Goal: Check status: Check status

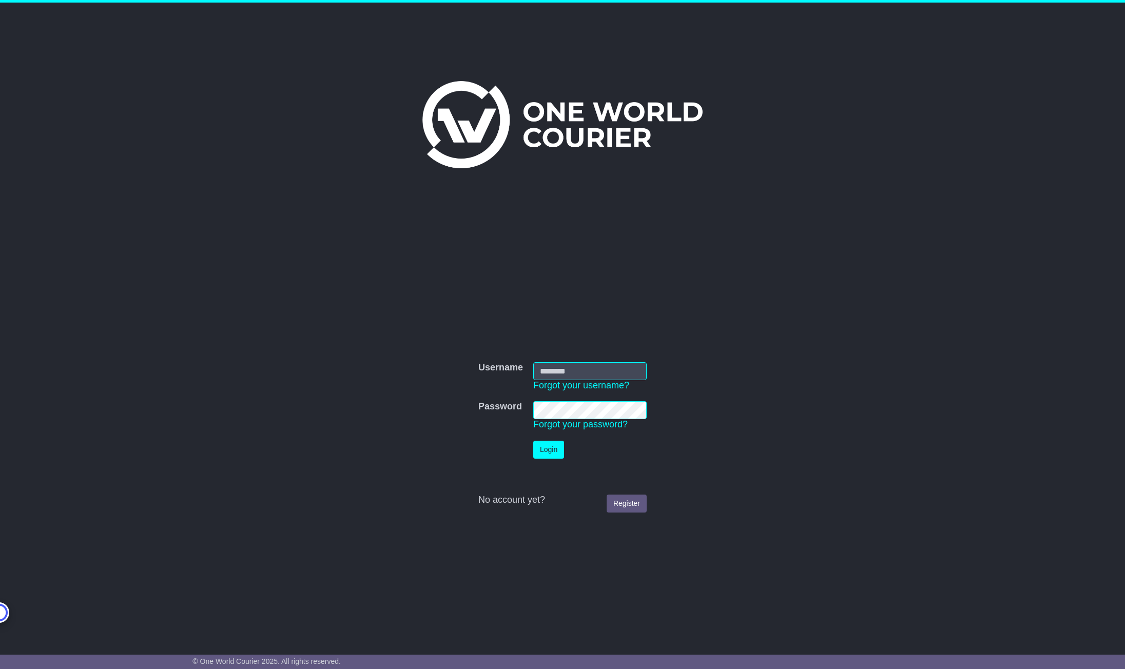
type input "**********"
click at [548, 456] on button "Login" at bounding box center [548, 450] width 31 height 18
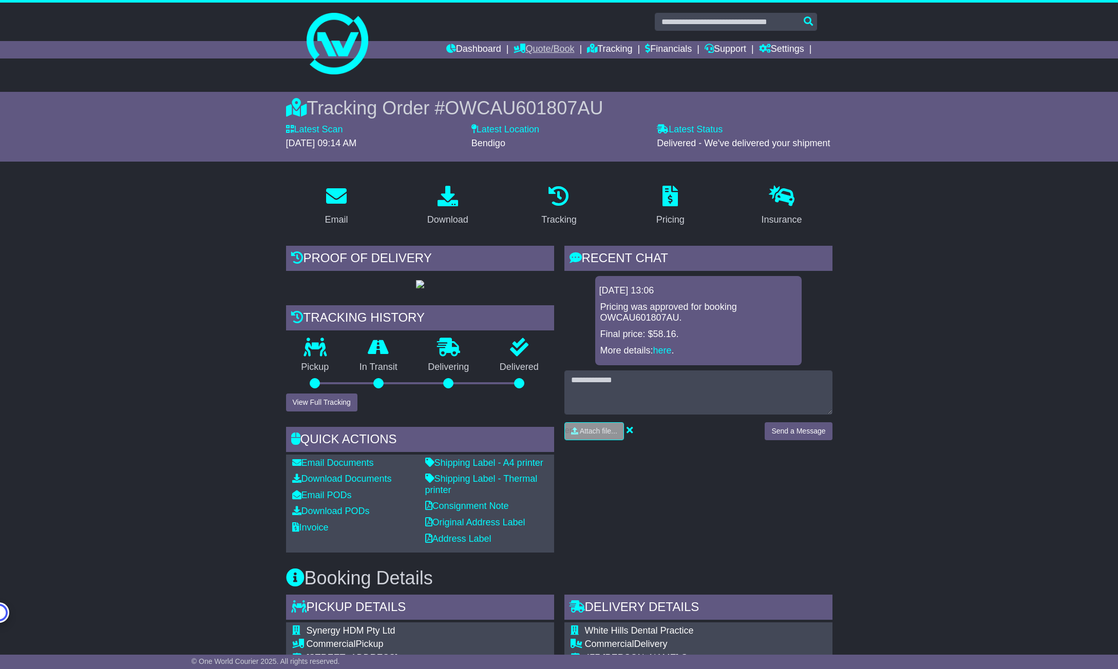
click at [546, 46] on link "Quote/Book" at bounding box center [543, 49] width 61 height 17
click at [483, 52] on link "Dashboard" at bounding box center [473, 49] width 55 height 17
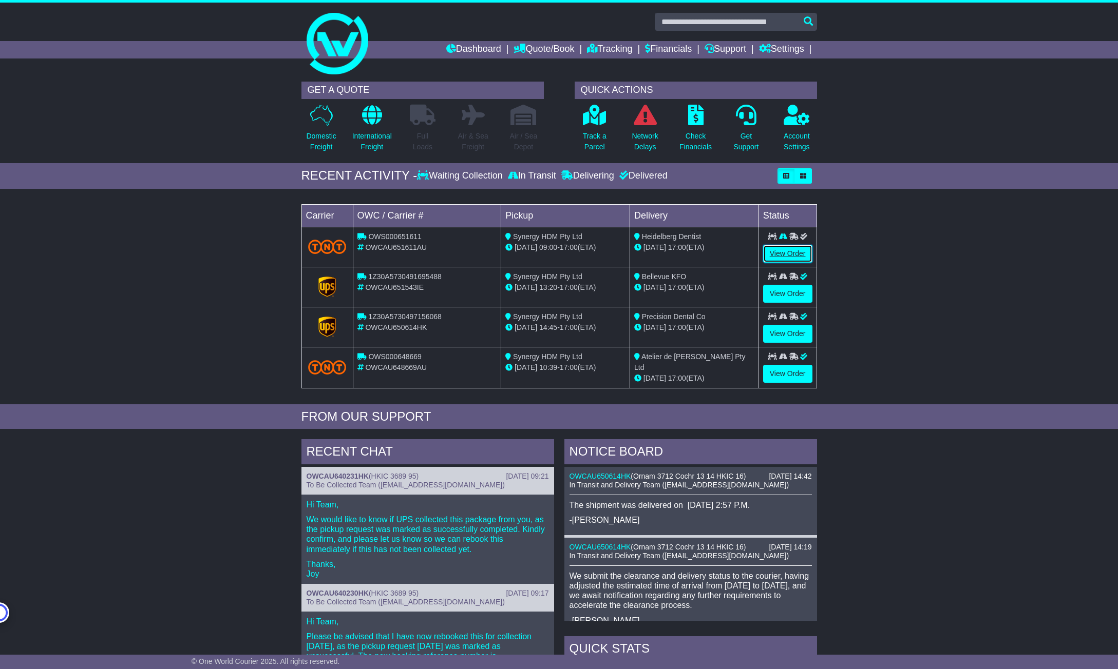
click at [800, 253] on link "View Order" at bounding box center [787, 254] width 49 height 18
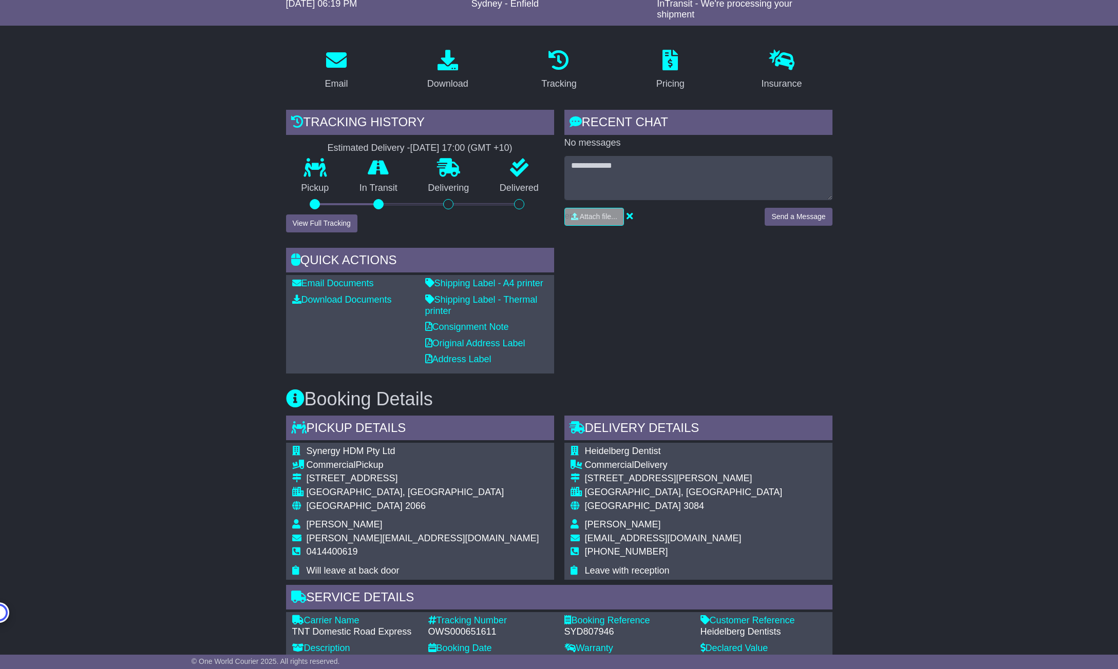
scroll to position [154, 0]
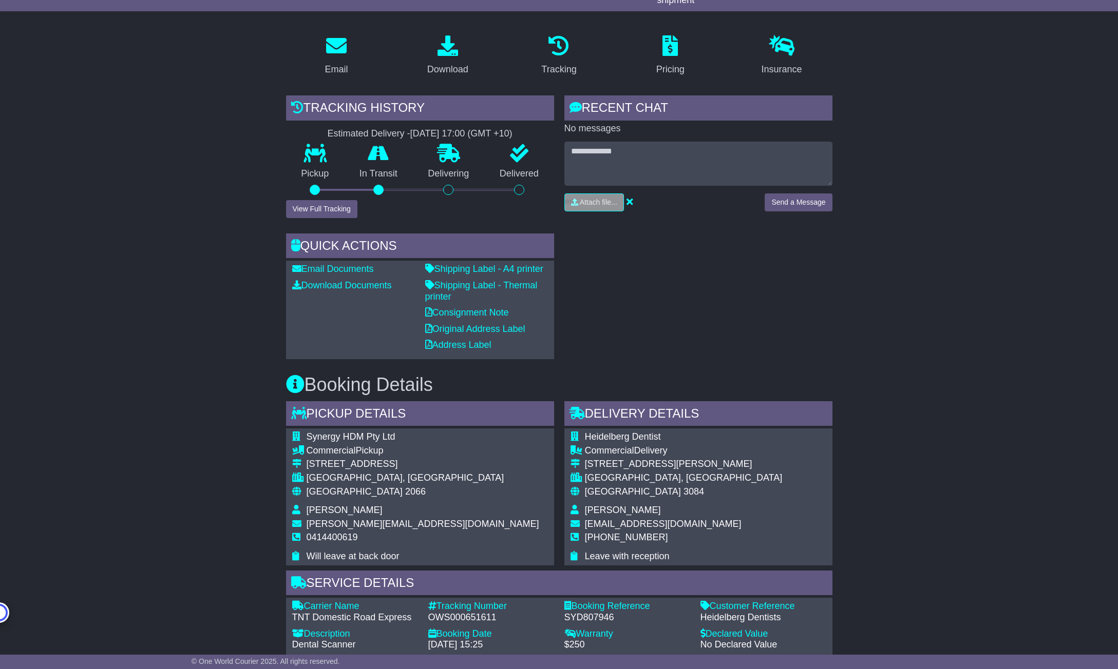
click at [457, 618] on div "OWS000651611" at bounding box center [491, 617] width 126 height 11
copy div "OWS000651611"
click at [324, 207] on button "View Full Tracking" at bounding box center [321, 209] width 71 height 18
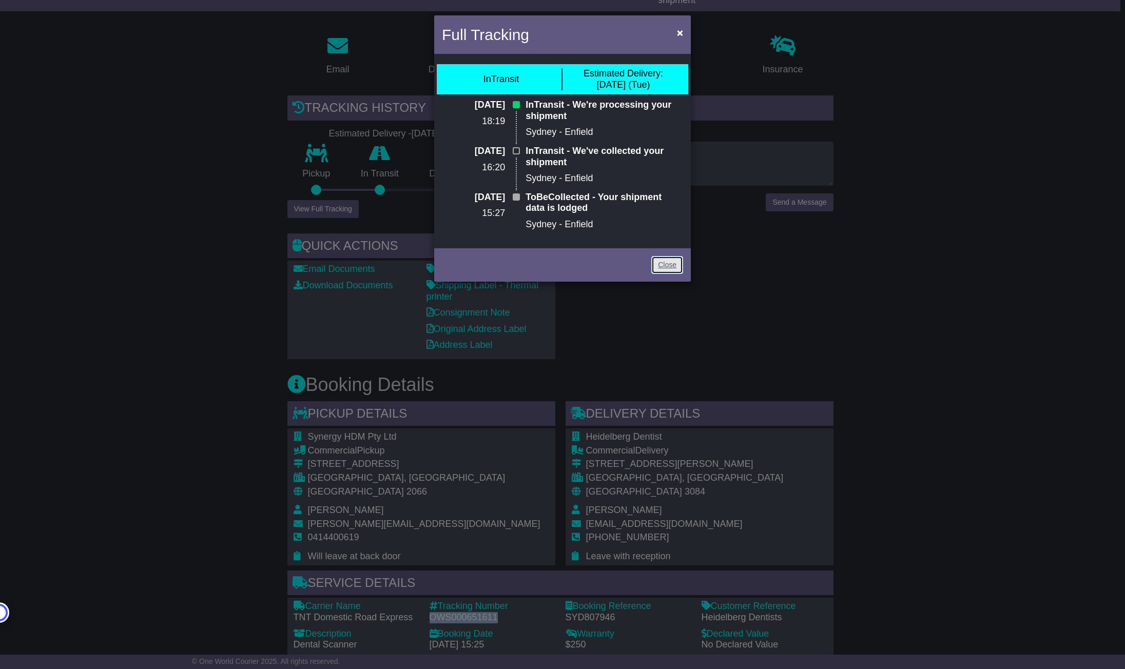
click at [664, 263] on link "Close" at bounding box center [667, 265] width 32 height 18
